Goal: Task Accomplishment & Management: Manage account settings

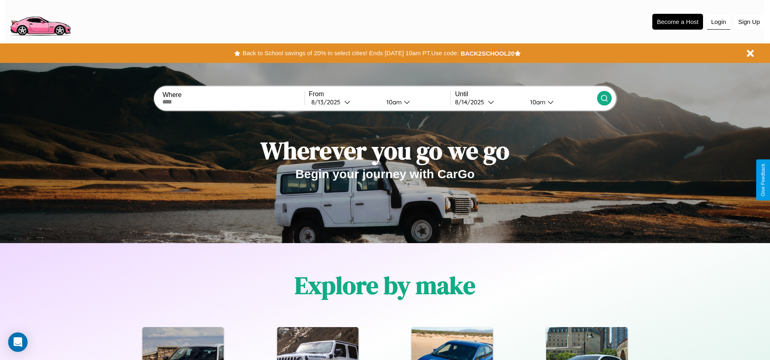
click at [719, 22] on button "Login" at bounding box center [718, 21] width 23 height 15
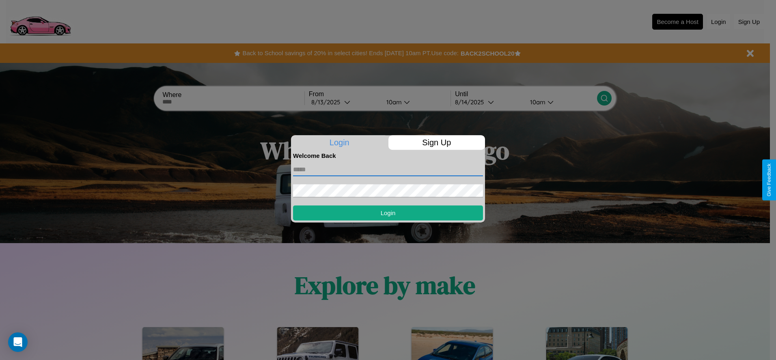
click at [388, 169] on input "text" at bounding box center [388, 169] width 190 height 13
type input "**********"
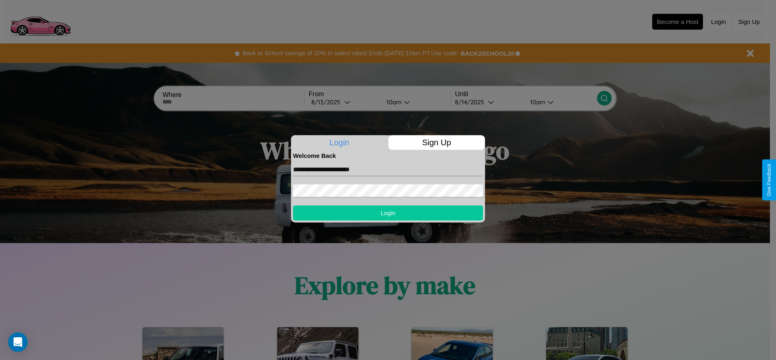
click at [388, 213] on button "Login" at bounding box center [388, 212] width 190 height 15
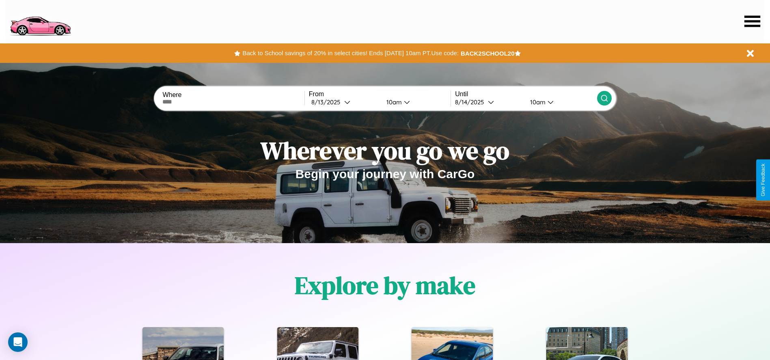
click at [752, 21] on icon at bounding box center [753, 20] width 16 height 11
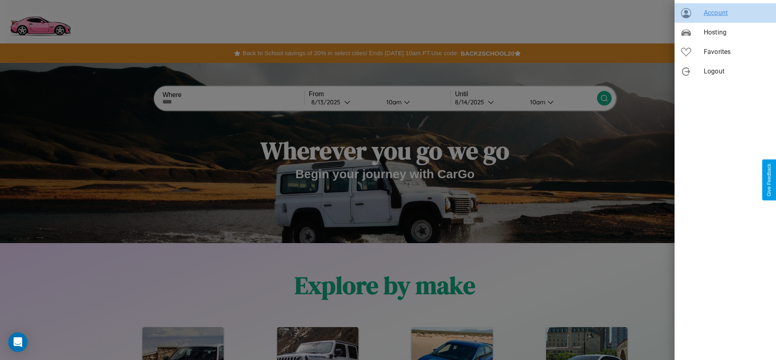
click at [726, 13] on span "Account" at bounding box center [737, 13] width 66 height 10
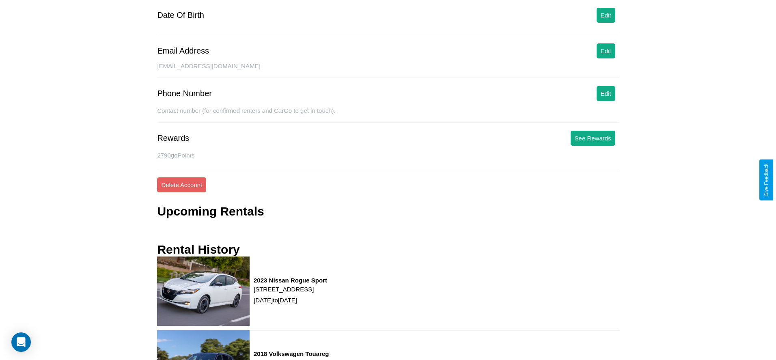
scroll to position [110, 0]
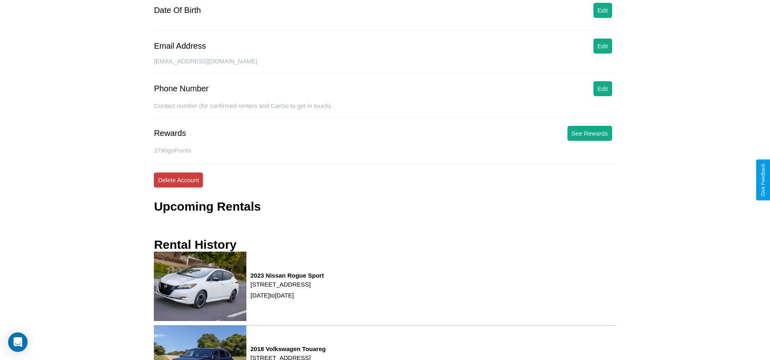
click at [178, 180] on button "Delete Account" at bounding box center [178, 180] width 49 height 15
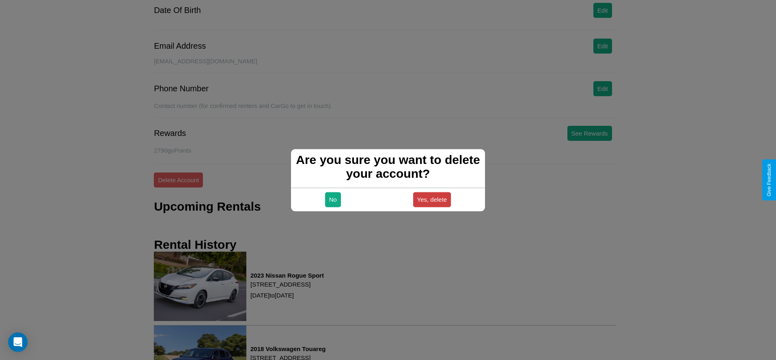
click at [432, 199] on button "Yes, delete" at bounding box center [432, 199] width 38 height 15
